Goal: Information Seeking & Learning: Understand process/instructions

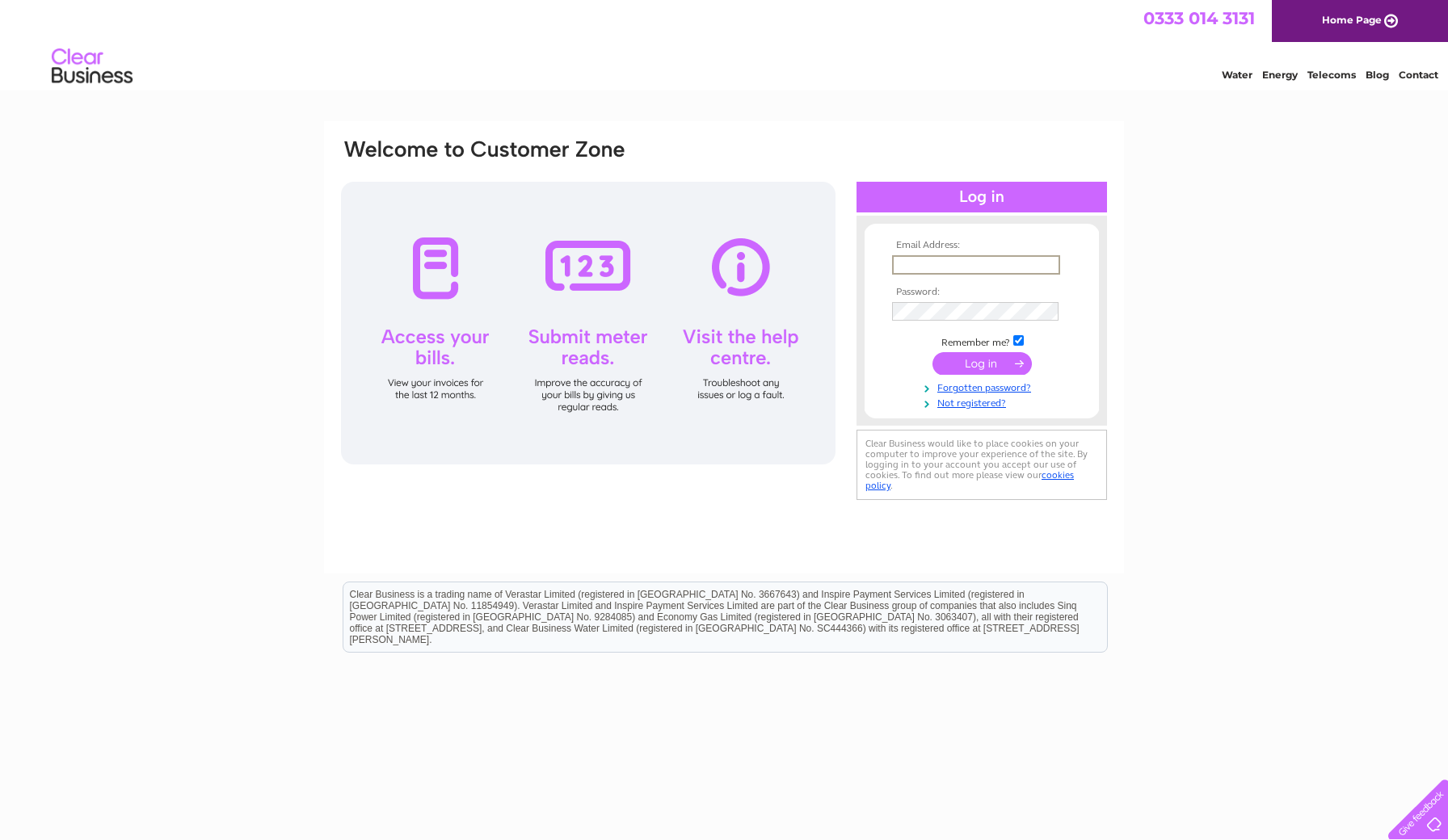
type input "humph9152@gmail.com"
click at [981, 362] on input "submit" at bounding box center [981, 363] width 99 height 22
click at [1006, 363] on input "submit" at bounding box center [981, 363] width 99 height 22
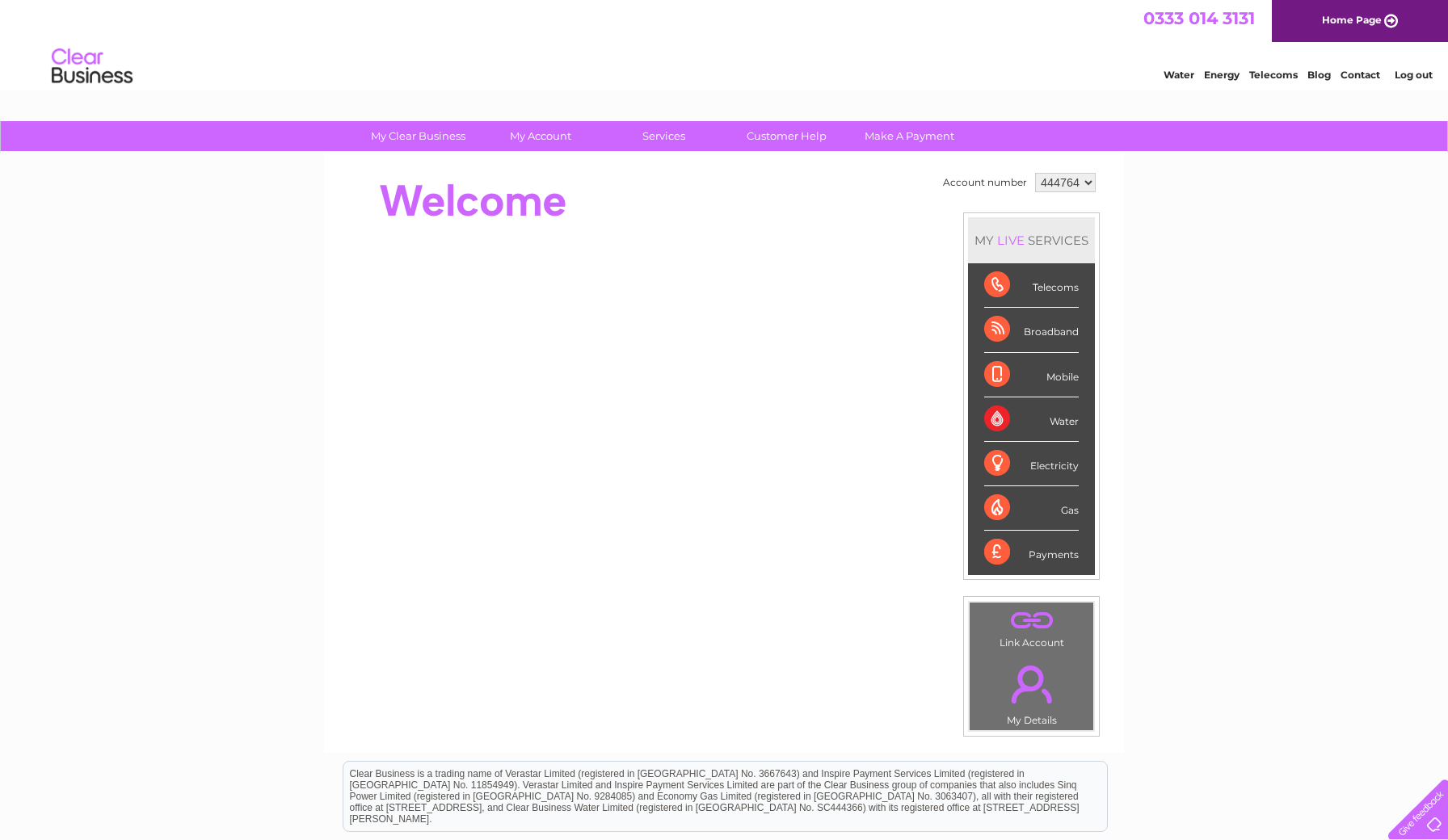
click at [980, 359] on li "Mobile" at bounding box center [1031, 375] width 127 height 45
click at [941, 307] on td "Account number 444764 MY LIVE SERVICES Telecoms Broadband Mobile Water Electric…" at bounding box center [1019, 452] width 160 height 567
click at [794, 141] on link "Customer Help" at bounding box center [787, 136] width 134 height 30
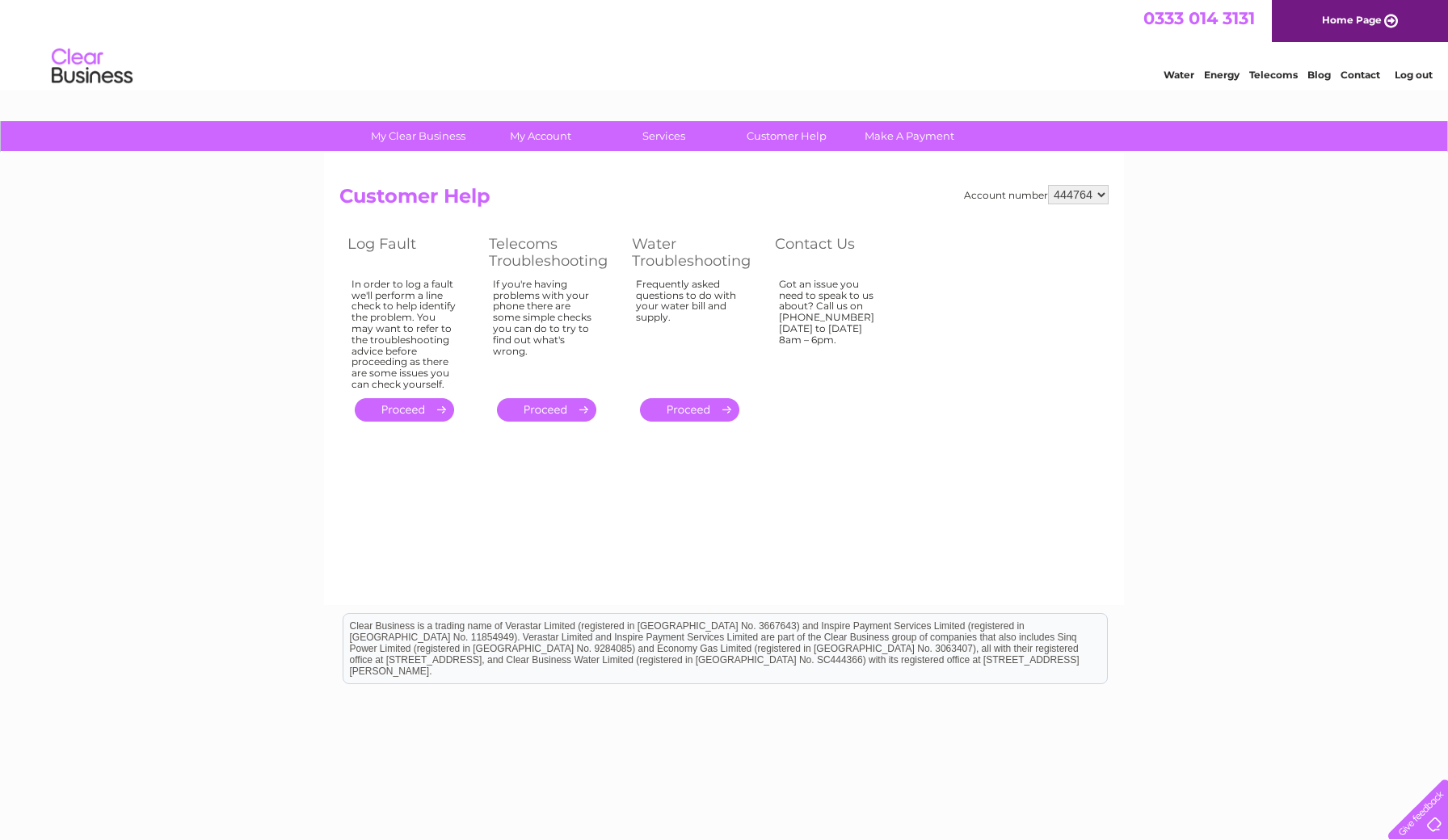
click at [534, 403] on link "." at bounding box center [546, 409] width 99 height 23
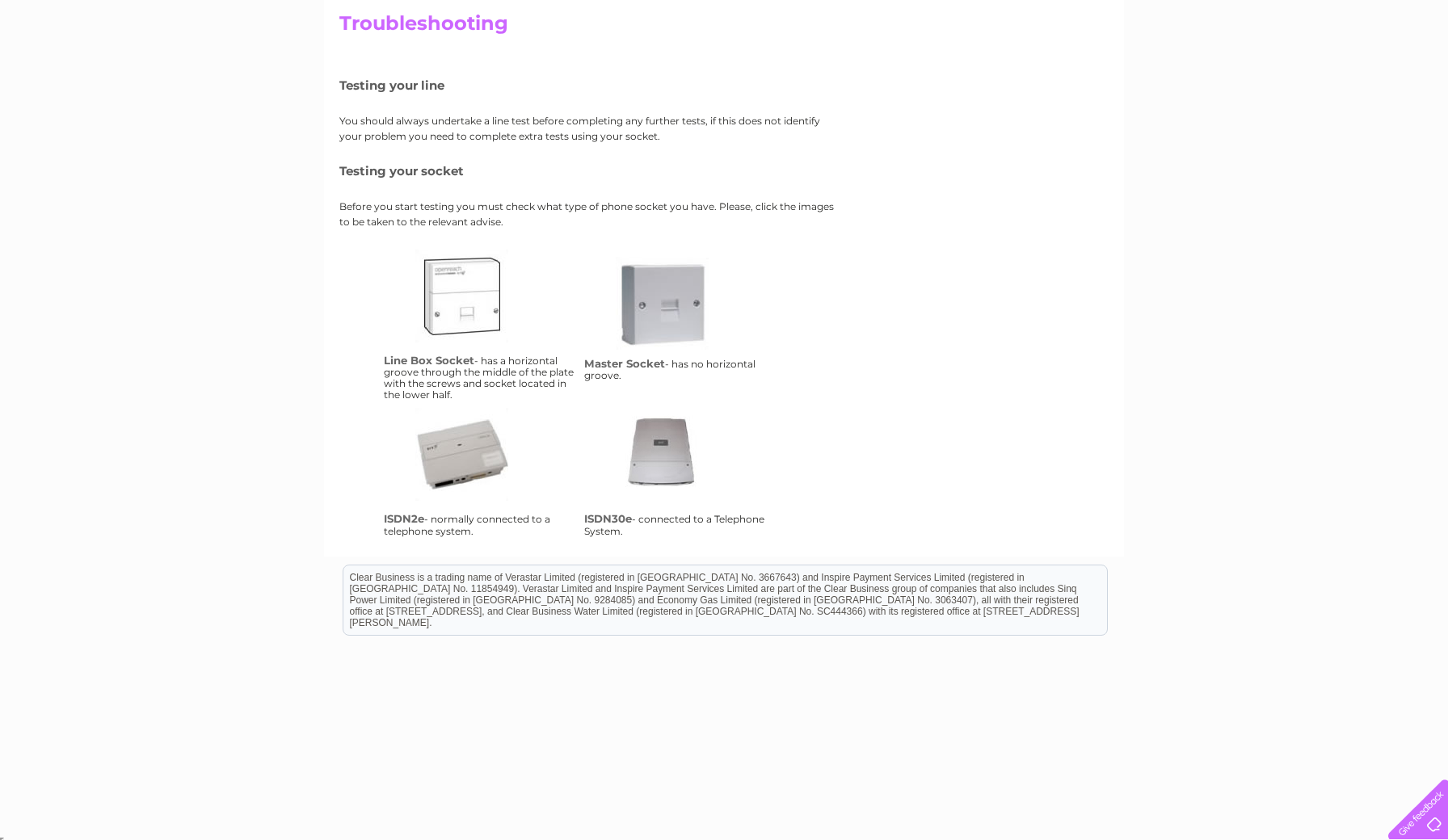
scroll to position [180, 0]
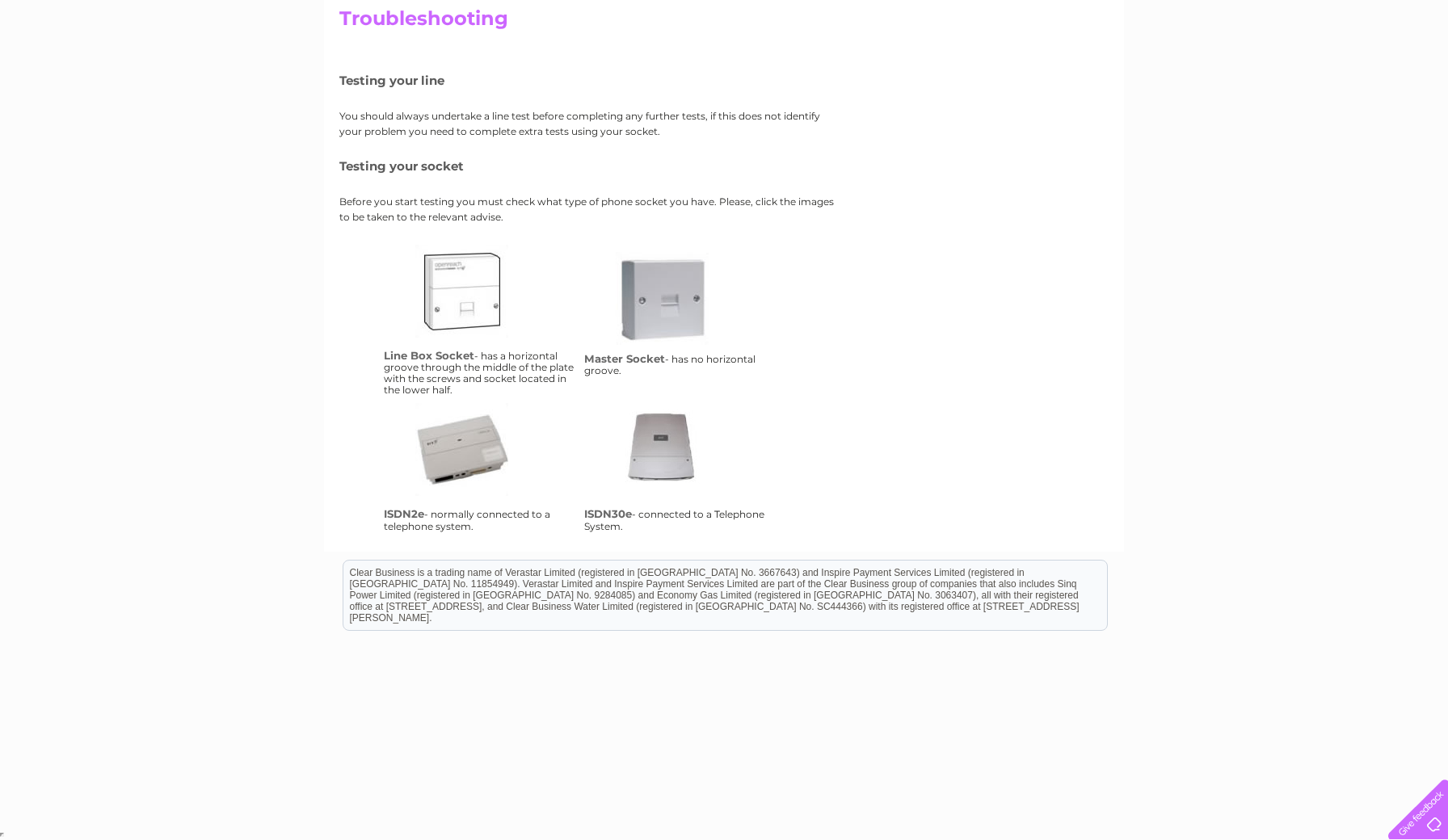
click at [466, 440] on link "isdn2e" at bounding box center [480, 467] width 129 height 129
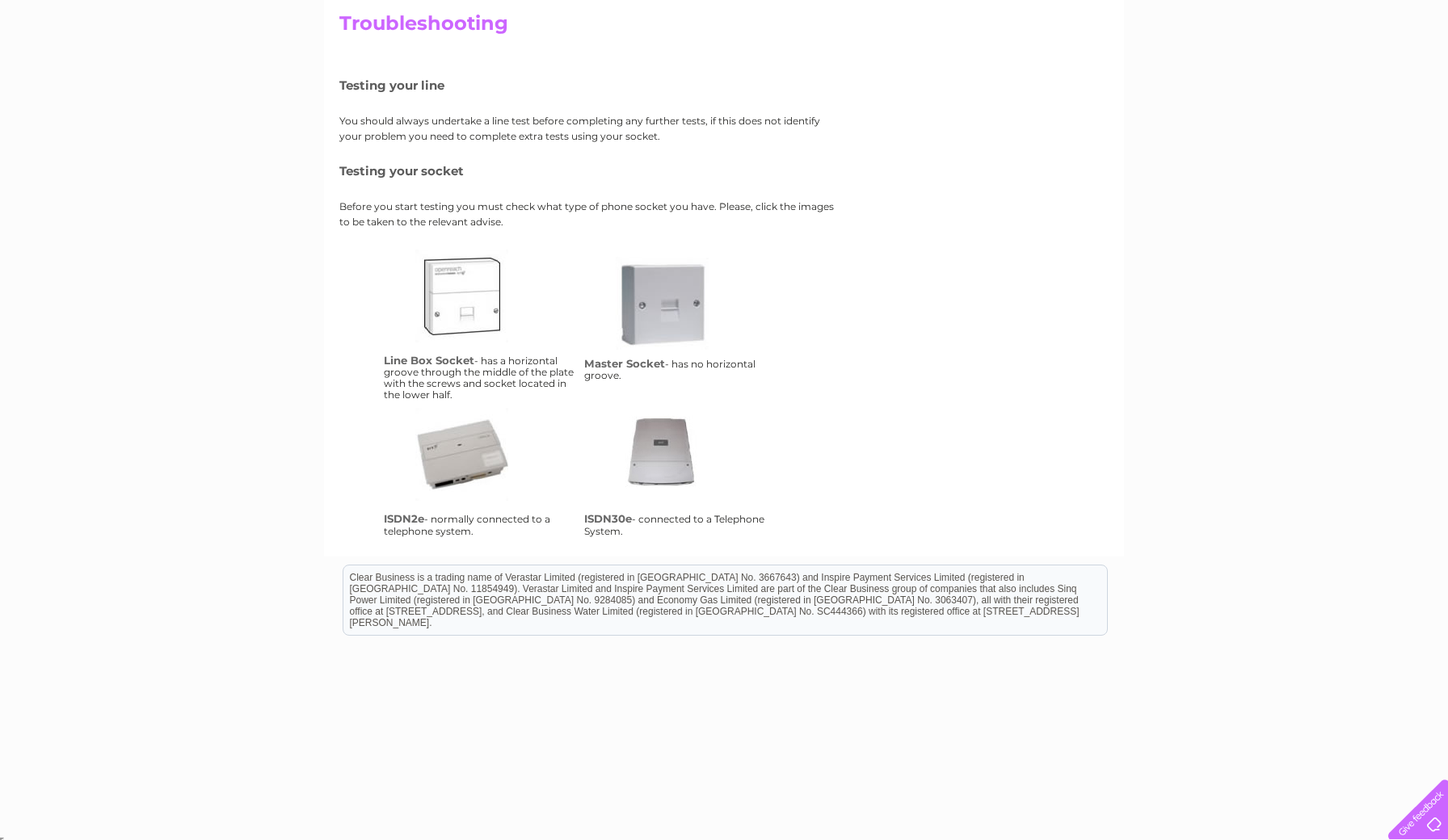
click at [472, 299] on link "lbs" at bounding box center [480, 313] width 129 height 129
click at [663, 283] on link "ms" at bounding box center [680, 321] width 129 height 129
click at [464, 471] on link "isdn2e" at bounding box center [480, 472] width 129 height 129
click at [673, 448] on link "isdn30e" at bounding box center [680, 472] width 129 height 129
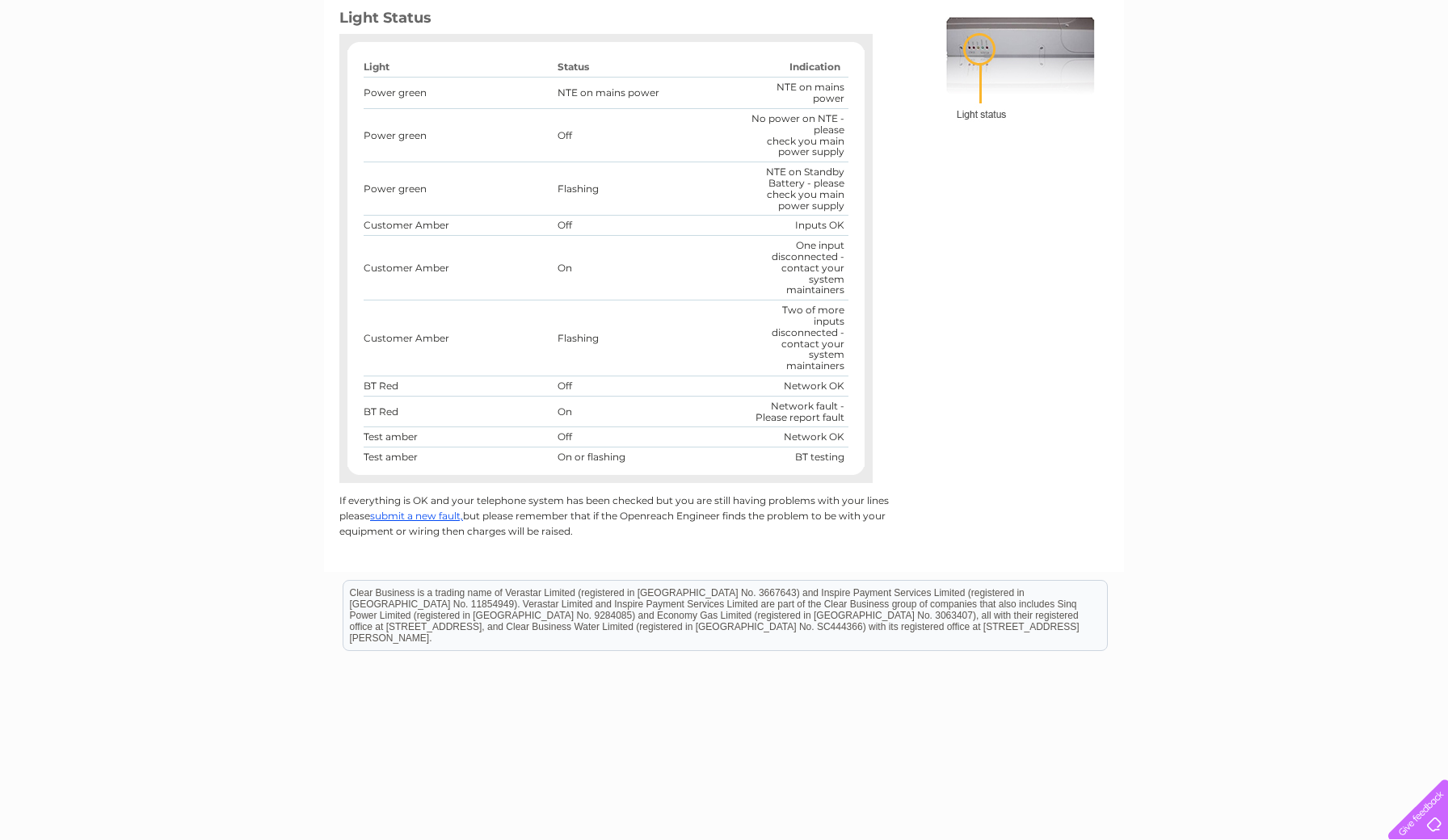
scroll to position [325, 0]
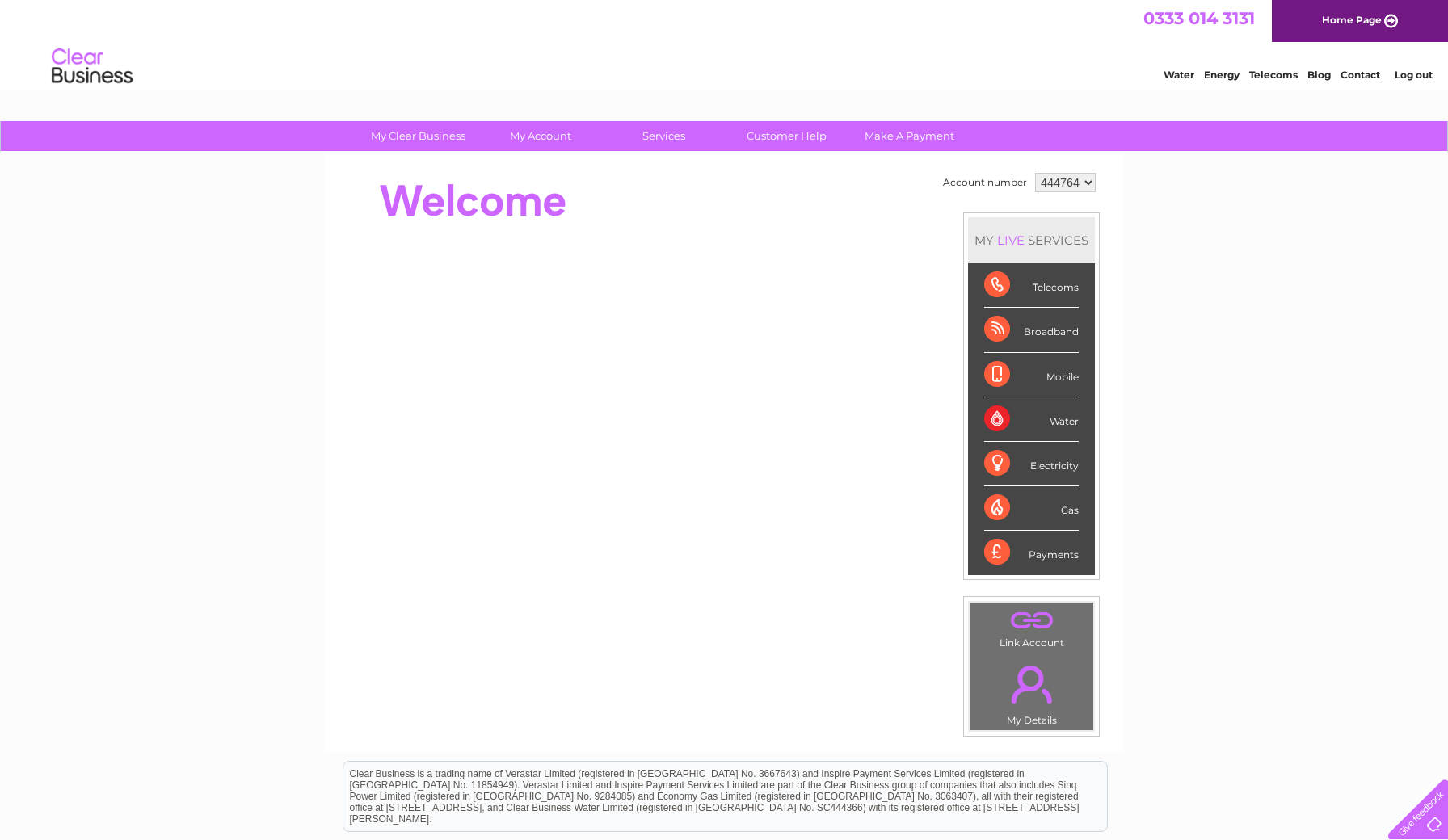
click at [1415, 77] on link "Log out" at bounding box center [1413, 74] width 38 height 12
